Goal: Information Seeking & Learning: Learn about a topic

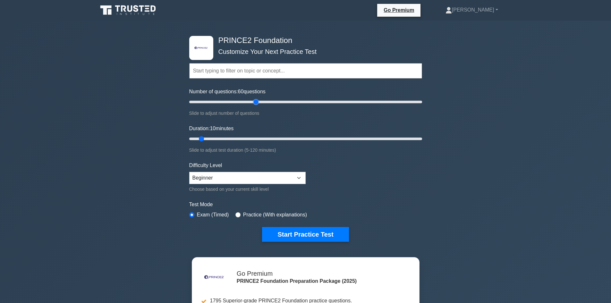
drag, startPoint x: 199, startPoint y: 102, endPoint x: 257, endPoint y: 103, distance: 57.7
type input "60"
click at [257, 103] on input "Number of questions: 60 questions" at bounding box center [305, 102] width 233 height 8
drag, startPoint x: 202, startPoint y: 139, endPoint x: 300, endPoint y: 140, distance: 97.5
type input "60"
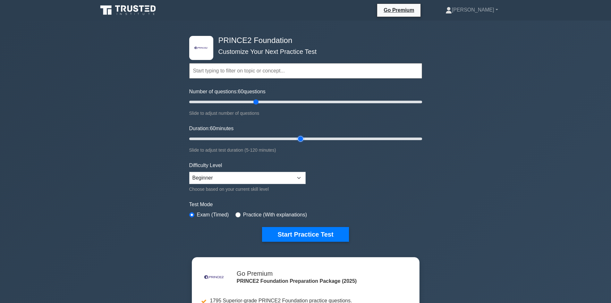
click at [300, 140] on input "Duration: 60 minutes" at bounding box center [305, 139] width 233 height 8
click at [290, 232] on button "Start Practice Test" at bounding box center [305, 234] width 87 height 15
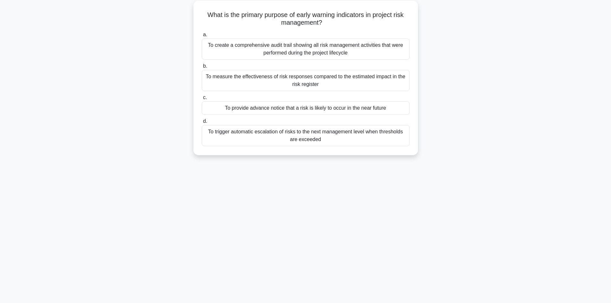
scroll to position [40, 0]
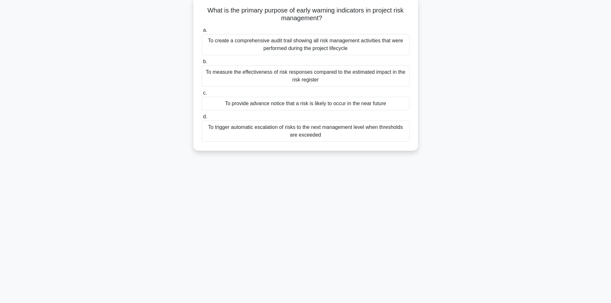
click at [302, 79] on div "To measure the effectiveness of risk responses compared to the estimated impact…" at bounding box center [306, 75] width 208 height 21
click at [202, 64] on input "b. To measure the effectiveness of risk responses compared to the estimated imp…" at bounding box center [202, 62] width 0 height 4
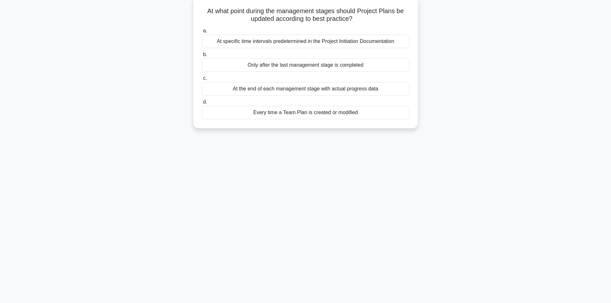
scroll to position [43, 0]
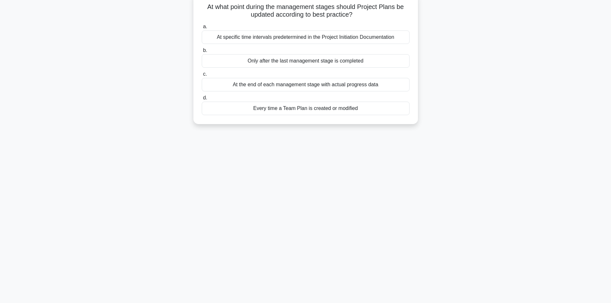
click at [317, 88] on div "At the end of each management stage with actual progress data" at bounding box center [306, 84] width 208 height 13
click at [202, 76] on input "c. At the end of each management stage with actual progress data" at bounding box center [202, 74] width 0 height 4
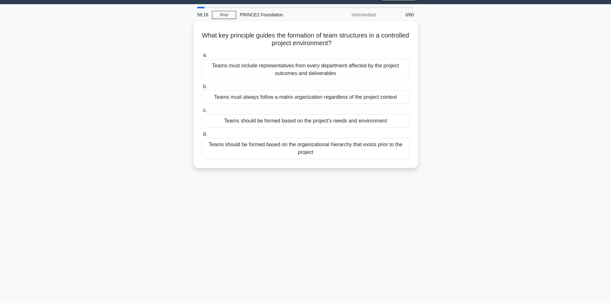
scroll to position [32, 0]
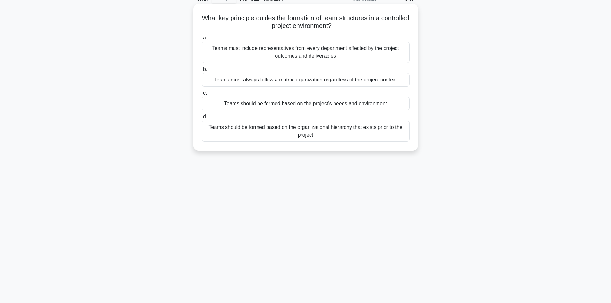
click at [221, 107] on div "Teams should be formed based on the project's needs and environment" at bounding box center [306, 103] width 208 height 13
click at [202, 95] on input "c. Teams should be formed based on the project's needs and environment" at bounding box center [202, 93] width 0 height 4
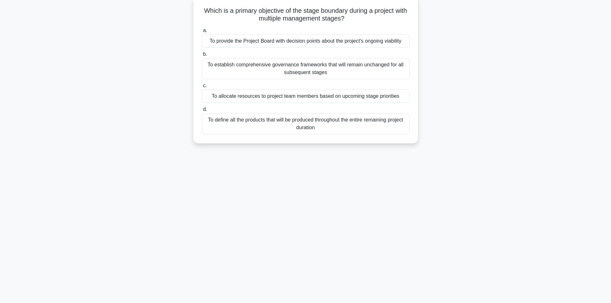
scroll to position [43, 0]
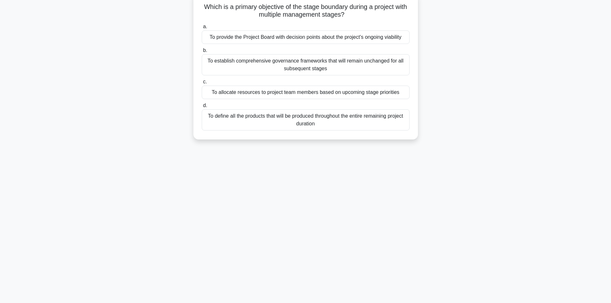
click at [264, 38] on div "To provide the Project Board with decision points about the project's ongoing v…" at bounding box center [306, 36] width 208 height 13
click at [202, 29] on input "a. To provide the Project Board with decision points about the project's ongoin…" at bounding box center [202, 27] width 0 height 4
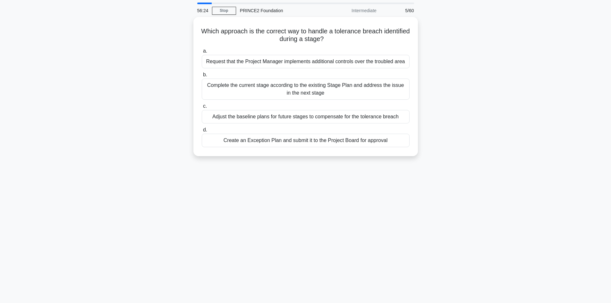
scroll to position [32, 0]
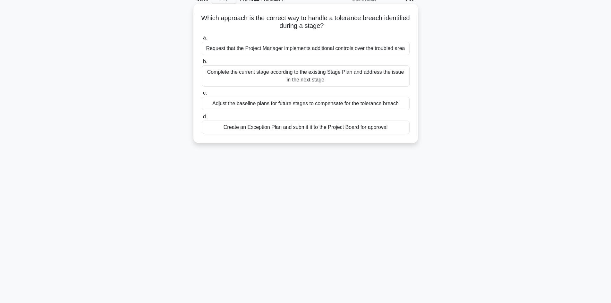
click at [300, 129] on div "Create an Exception Plan and submit it to the Project Board for approval" at bounding box center [306, 127] width 208 height 13
click at [202, 119] on input "d. Create an Exception Plan and submit it to the Project Board for approval" at bounding box center [202, 117] width 0 height 4
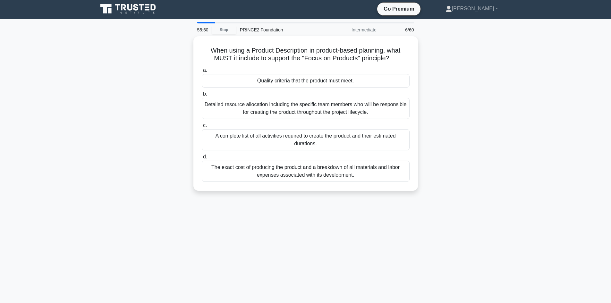
scroll to position [0, 0]
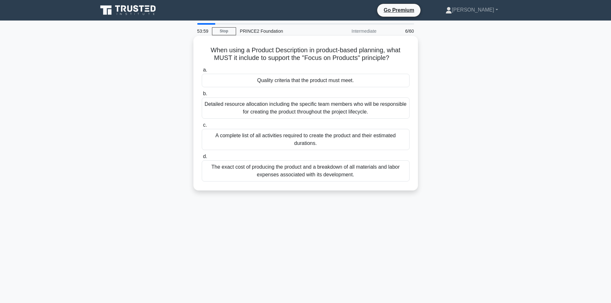
click at [293, 80] on div "Quality criteria that the product must meet." at bounding box center [306, 80] width 208 height 13
click at [202, 72] on input "a. Quality criteria that the product must meet." at bounding box center [202, 70] width 0 height 4
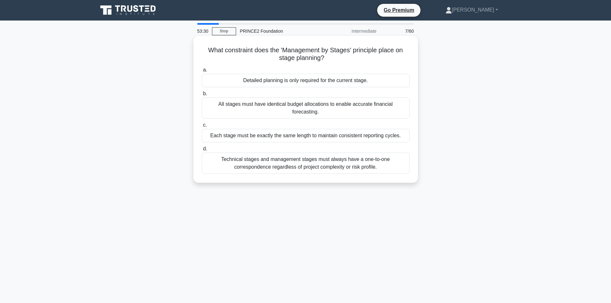
click at [287, 81] on div "Detailed planning is only required for the current stage." at bounding box center [306, 80] width 208 height 13
click at [202, 72] on input "a. Detailed planning is only required for the current stage." at bounding box center [202, 70] width 0 height 4
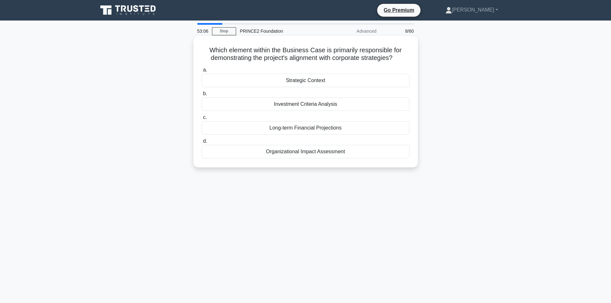
click at [261, 153] on div "Organizational Impact Assessment" at bounding box center [306, 151] width 208 height 13
click at [202, 143] on input "d. Organizational Impact Assessment" at bounding box center [202, 141] width 0 height 4
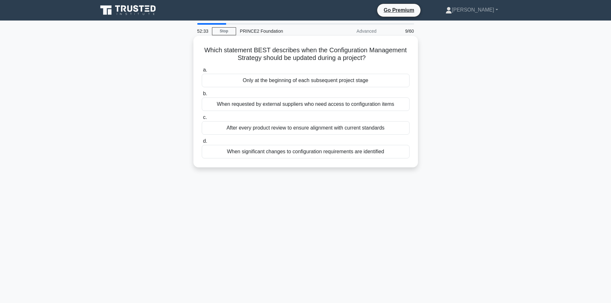
click at [217, 108] on div "When requested by external suppliers who need access to configuration items" at bounding box center [306, 104] width 208 height 13
click at [202, 96] on input "b. When requested by external suppliers who need access to configuration items" at bounding box center [202, 94] width 0 height 4
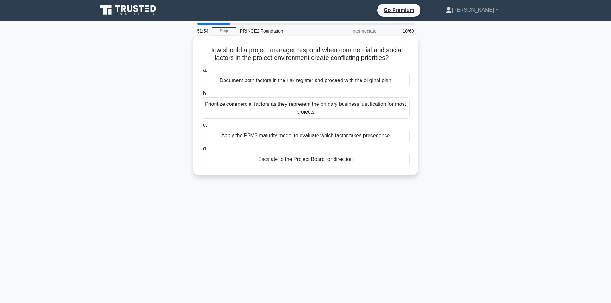
click at [245, 82] on div "Document both factors in the risk register and proceed with the original plan" at bounding box center [306, 80] width 208 height 13
click at [202, 72] on input "a. Document both factors in the risk register and proceed with the original plan" at bounding box center [202, 70] width 0 height 4
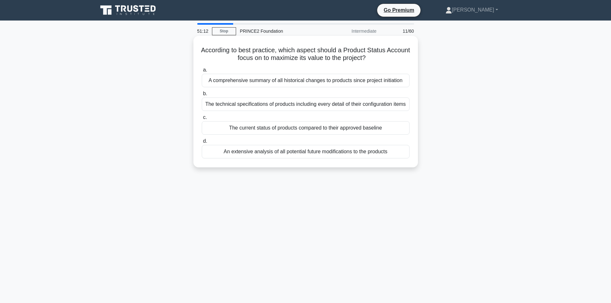
click at [226, 130] on div "The current status of products compared to their approved baseline" at bounding box center [306, 127] width 208 height 13
click at [202, 120] on input "c. The current status of products compared to their approved baseline" at bounding box center [202, 117] width 0 height 4
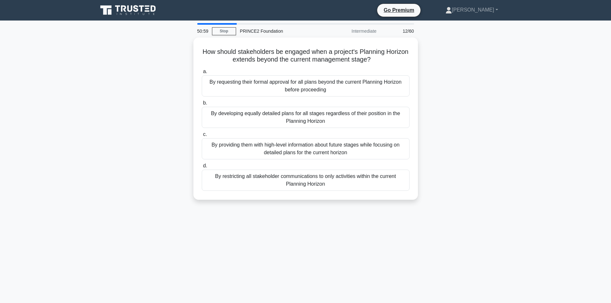
click at [580, 152] on main "50:59 Stop PRINCE2 Foundation Intermediate 12/60 How should stakeholders be eng…" at bounding box center [305, 184] width 611 height 326
click at [223, 31] on link "Stop" at bounding box center [224, 31] width 24 height 8
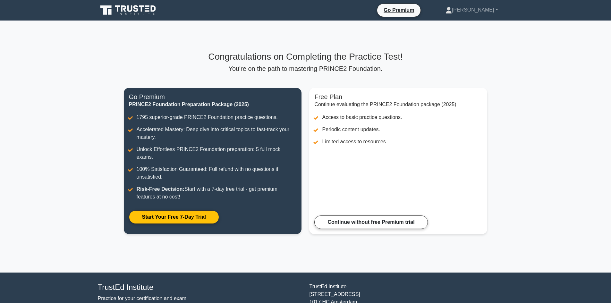
click at [144, 13] on icon at bounding box center [129, 10] width 62 height 12
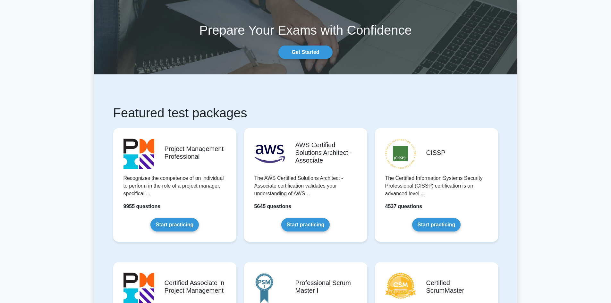
scroll to position [32, 0]
